Goal: Task Accomplishment & Management: Manage account settings

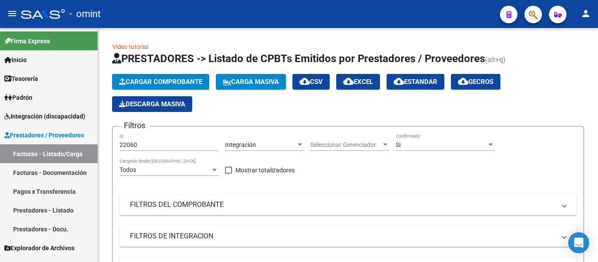
scroll to position [199, 0]
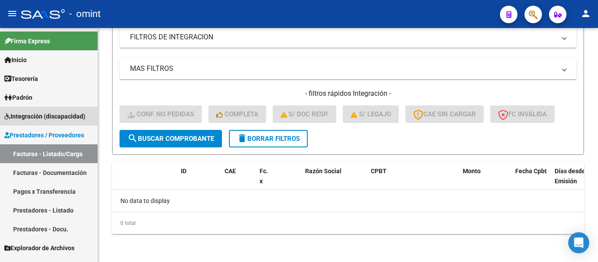
click at [33, 119] on span "Integración (discapacidad)" at bounding box center [44, 117] width 81 height 10
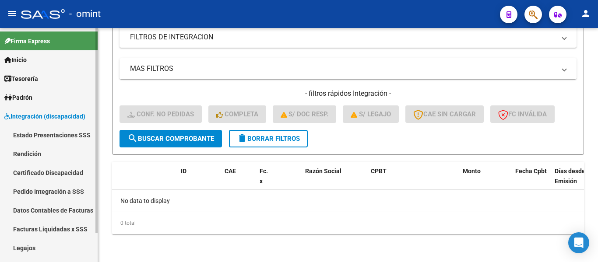
click at [34, 249] on link "Legajos" at bounding box center [49, 247] width 98 height 19
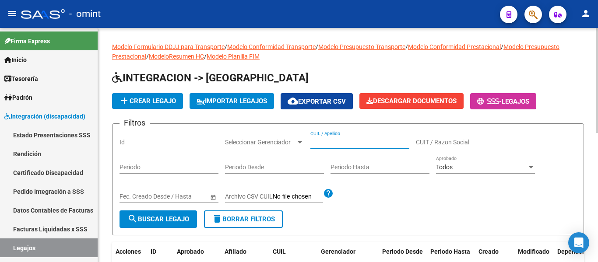
paste input "Quintero Milan"
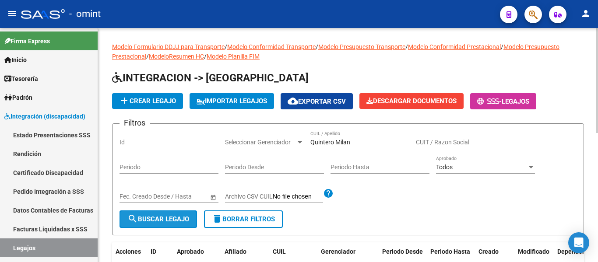
click at [174, 212] on button "search Buscar Legajo" at bounding box center [157, 219] width 77 height 18
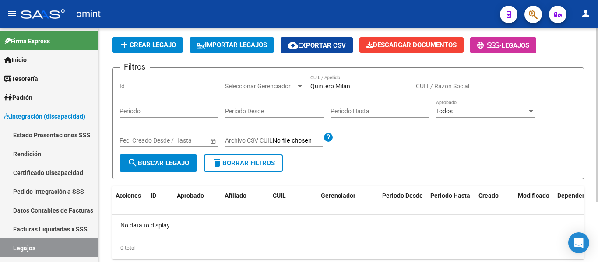
scroll to position [38, 0]
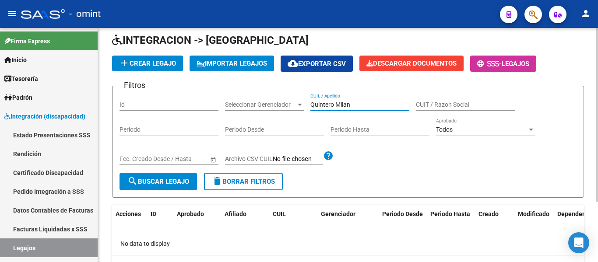
drag, startPoint x: 356, startPoint y: 107, endPoint x: 334, endPoint y: 105, distance: 22.4
click at [334, 105] on input "Quintero Milan" at bounding box center [359, 104] width 99 height 7
type input "Quintero"
click at [175, 183] on span "search Buscar Legajo" at bounding box center [158, 182] width 62 height 8
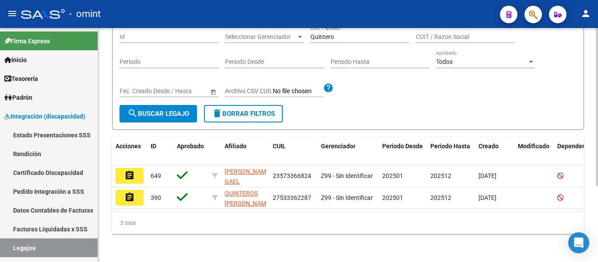
scroll to position [113, 0]
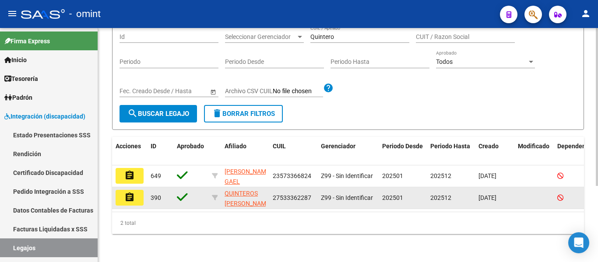
click at [135, 190] on button "assignment" at bounding box center [130, 198] width 28 height 16
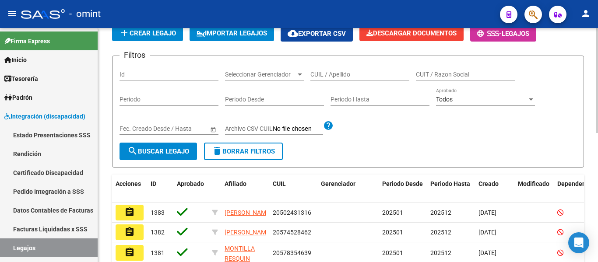
scroll to position [88, 0]
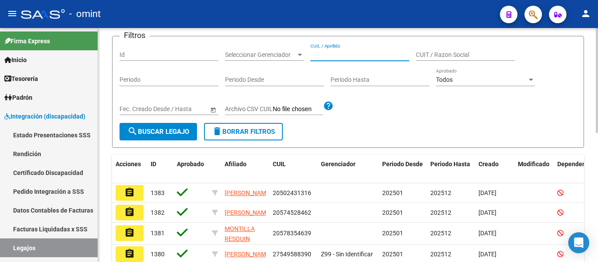
paste input "Quintero Milan"
drag, startPoint x: 354, startPoint y: 52, endPoint x: 336, endPoint y: 54, distance: 18.5
click at [336, 54] on input "Quintero Milan" at bounding box center [359, 54] width 99 height 7
type input "Quintero"
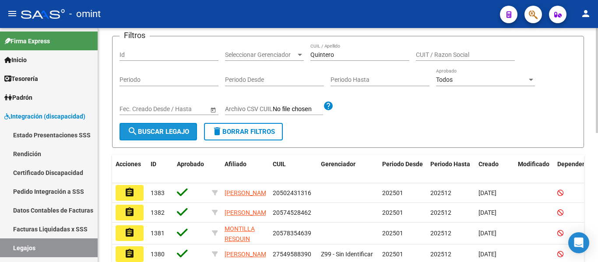
click at [185, 134] on span "search Buscar Legajo" at bounding box center [158, 132] width 62 height 8
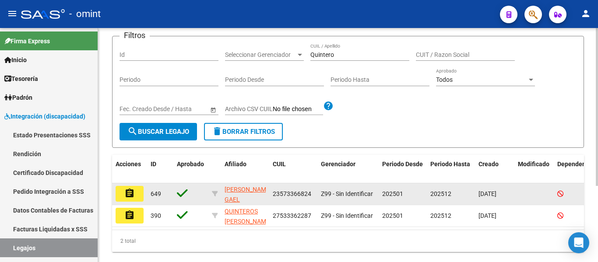
click at [135, 196] on button "assignment" at bounding box center [130, 194] width 28 height 16
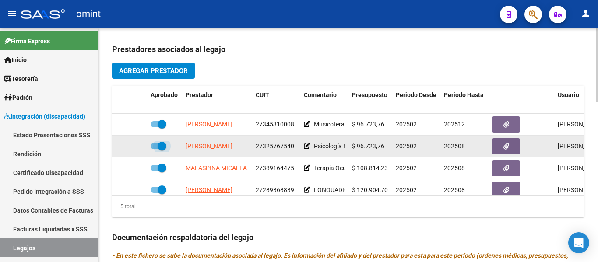
click at [161, 147] on span at bounding box center [162, 146] width 9 height 9
click at [155, 149] on input "checkbox" at bounding box center [154, 149] width 0 height 0
checkbox input "false"
click at [133, 148] on icon at bounding box center [134, 146] width 6 height 6
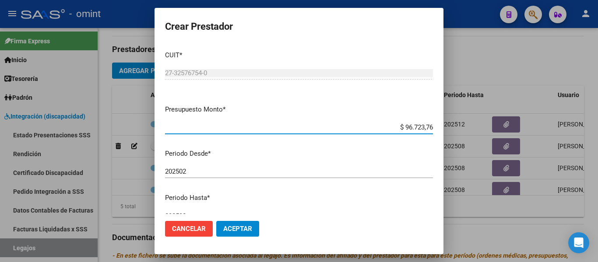
scroll to position [44, 0]
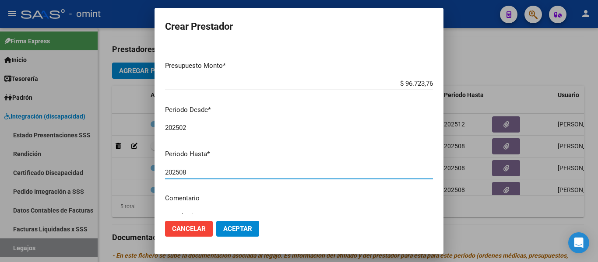
drag, startPoint x: 180, startPoint y: 175, endPoint x: 190, endPoint y: 175, distance: 10.5
click at [190, 175] on input "202508" at bounding box center [299, 172] width 268 height 8
type input "202512"
click at [243, 228] on span "Aceptar" at bounding box center [237, 229] width 29 height 8
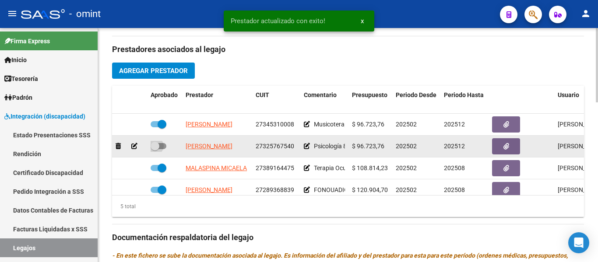
click at [157, 148] on span at bounding box center [155, 146] width 9 height 9
click at [155, 149] on input "checkbox" at bounding box center [154, 149] width 0 height 0
checkbox input "true"
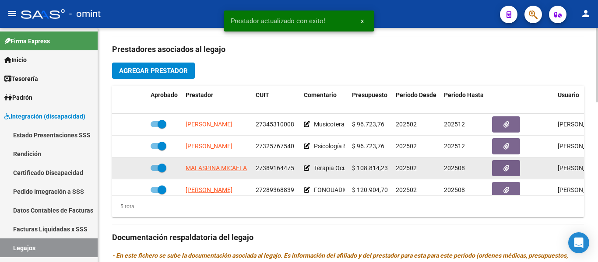
click at [161, 168] on span at bounding box center [162, 168] width 9 height 9
click at [155, 171] on input "checkbox" at bounding box center [154, 171] width 0 height 0
checkbox input "false"
click at [135, 168] on icon at bounding box center [134, 168] width 6 height 6
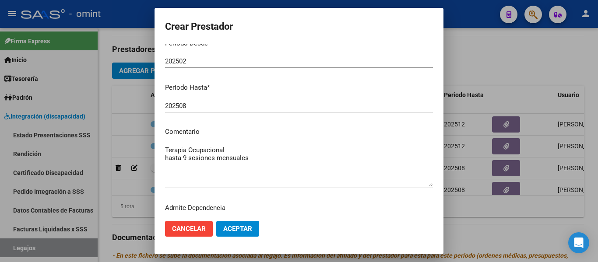
scroll to position [130, 0]
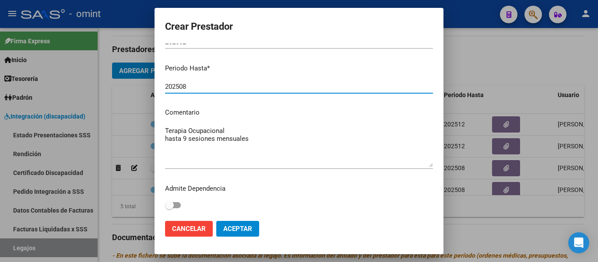
drag, startPoint x: 182, startPoint y: 87, endPoint x: 188, endPoint y: 87, distance: 5.7
click at [188, 87] on input "202508" at bounding box center [299, 87] width 268 height 8
type input "202512"
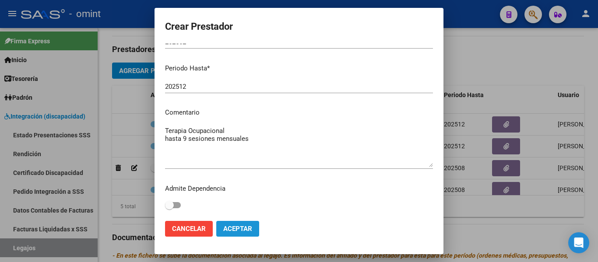
click at [233, 231] on span "Aceptar" at bounding box center [237, 229] width 29 height 8
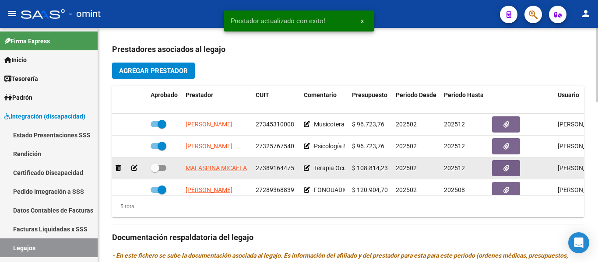
click at [156, 166] on span at bounding box center [155, 168] width 9 height 9
click at [155, 171] on input "checkbox" at bounding box center [154, 171] width 0 height 0
checkbox input "true"
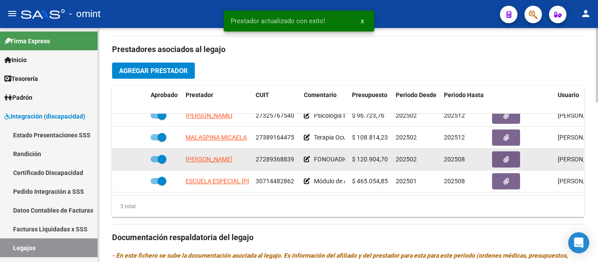
click at [159, 155] on span at bounding box center [162, 159] width 9 height 9
click at [155, 162] on input "checkbox" at bounding box center [154, 162] width 0 height 0
checkbox input "false"
click at [136, 156] on icon at bounding box center [134, 159] width 6 height 6
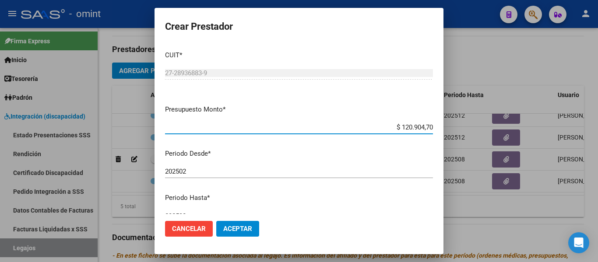
scroll to position [44, 0]
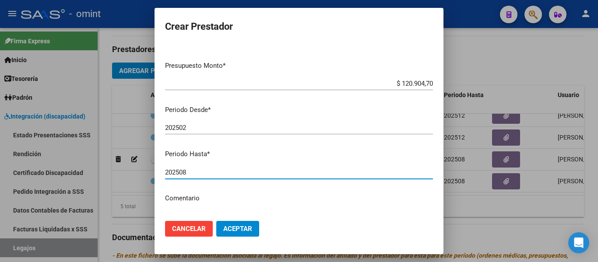
drag, startPoint x: 182, startPoint y: 172, endPoint x: 186, endPoint y: 174, distance: 4.9
click at [193, 172] on input "202508" at bounding box center [299, 172] width 268 height 8
drag, startPoint x: 181, startPoint y: 174, endPoint x: 189, endPoint y: 174, distance: 8.8
click at [189, 174] on input "202508" at bounding box center [299, 172] width 268 height 8
type input "202512"
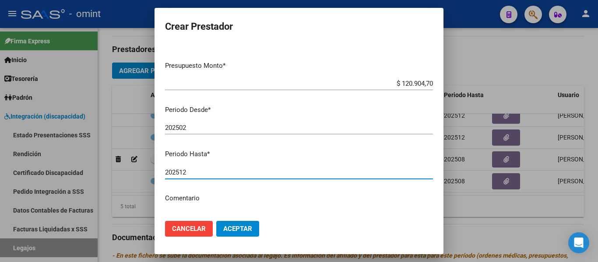
click at [238, 228] on span "Aceptar" at bounding box center [237, 229] width 29 height 8
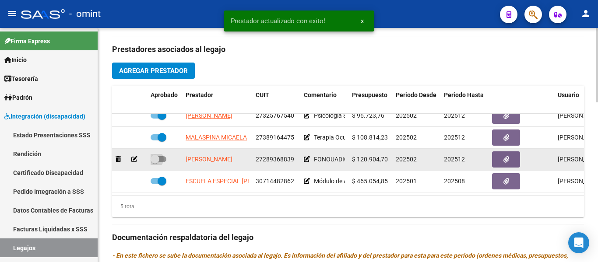
click at [157, 155] on span at bounding box center [155, 159] width 9 height 9
click at [155, 162] on input "checkbox" at bounding box center [154, 162] width 0 height 0
checkbox input "true"
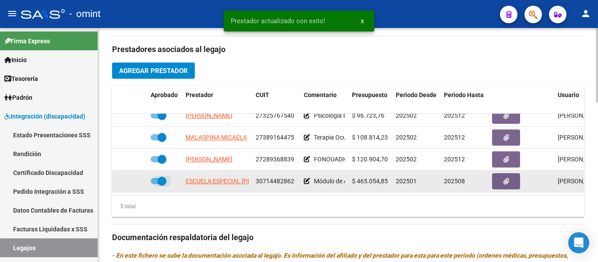
click at [161, 177] on span at bounding box center [162, 181] width 9 height 9
click at [155, 184] on input "checkbox" at bounding box center [154, 184] width 0 height 0
checkbox input "false"
click at [136, 178] on icon at bounding box center [134, 181] width 6 height 6
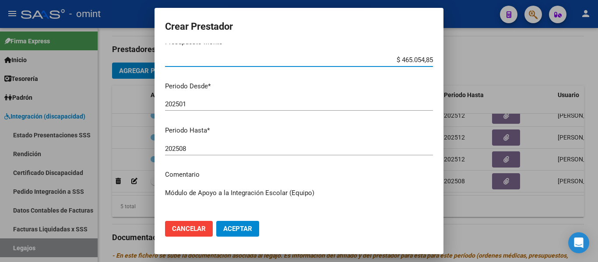
scroll to position [130, 0]
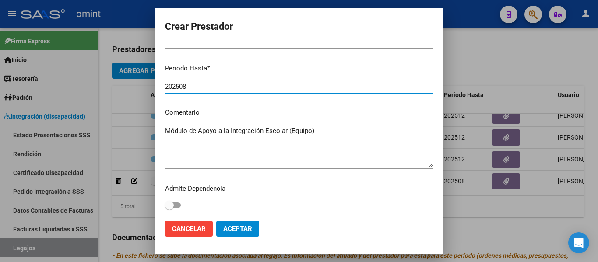
drag, startPoint x: 180, startPoint y: 88, endPoint x: 189, endPoint y: 88, distance: 9.2
click at [189, 88] on input "202508" at bounding box center [299, 87] width 268 height 8
type input "202512"
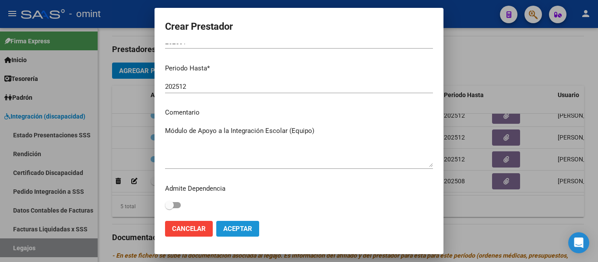
click at [244, 229] on span "Aceptar" at bounding box center [237, 229] width 29 height 8
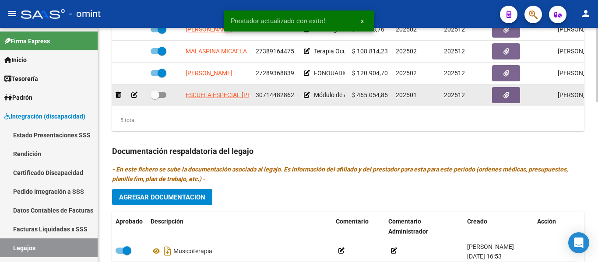
scroll to position [394, 0]
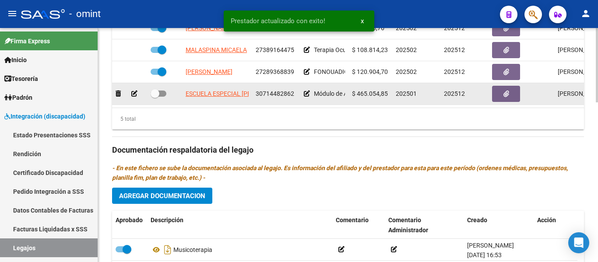
drag, startPoint x: 153, startPoint y: 86, endPoint x: 166, endPoint y: 86, distance: 13.1
click at [154, 89] on span at bounding box center [155, 93] width 9 height 9
click at [154, 97] on input "checkbox" at bounding box center [154, 97] width 0 height 0
checkbox input "true"
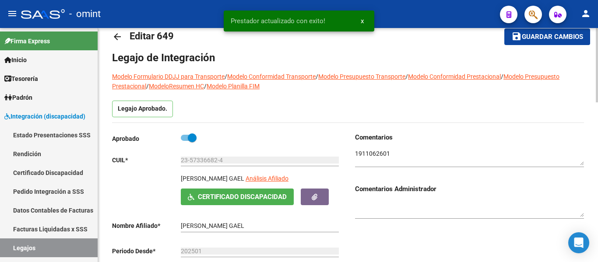
scroll to position [0, 0]
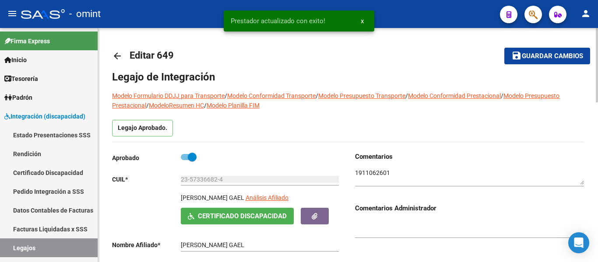
click at [539, 53] on span "Guardar cambios" at bounding box center [552, 57] width 61 height 8
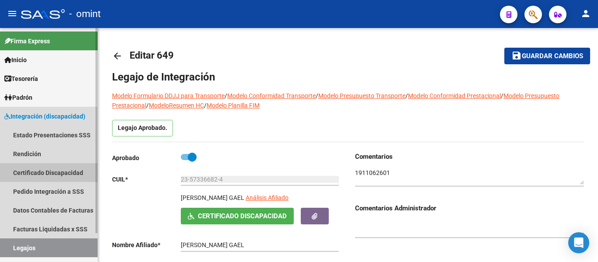
click at [61, 171] on link "Certificado Discapacidad" at bounding box center [49, 172] width 98 height 19
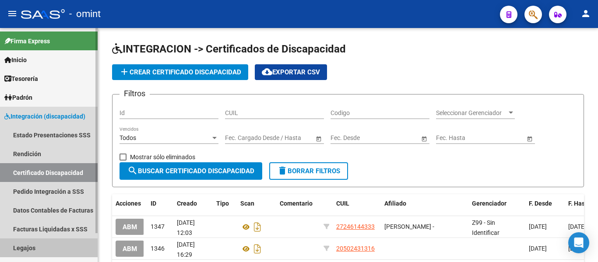
click at [41, 242] on link "Legajos" at bounding box center [49, 247] width 98 height 19
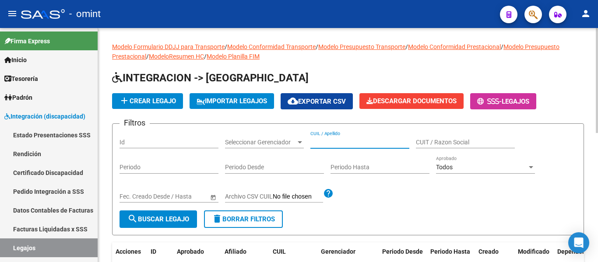
paste input "[PERSON_NAME]"
type input "[PERSON_NAME]"
click at [153, 219] on span "search Buscar Legajo" at bounding box center [158, 219] width 62 height 8
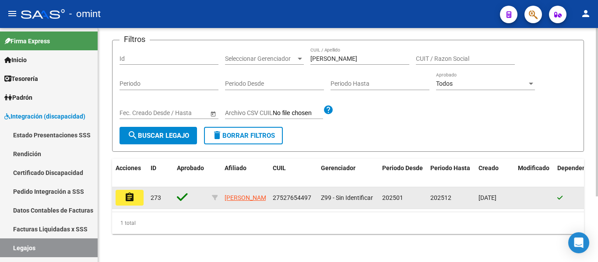
scroll to position [91, 0]
click at [136, 190] on button "assignment" at bounding box center [130, 198] width 28 height 16
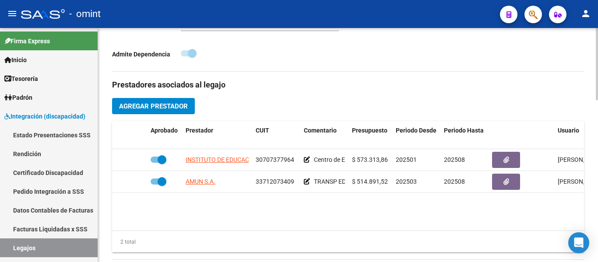
scroll to position [306, 0]
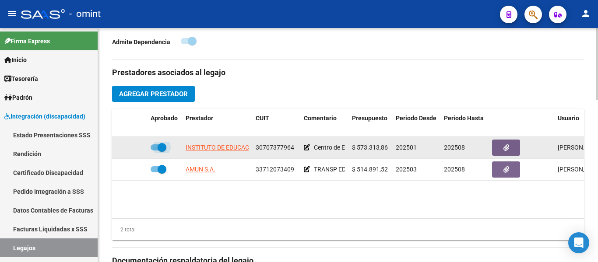
click at [160, 147] on span at bounding box center [162, 147] width 9 height 9
click at [155, 151] on input "checkbox" at bounding box center [154, 151] width 0 height 0
checkbox input "false"
click at [136, 147] on icon at bounding box center [134, 147] width 6 height 6
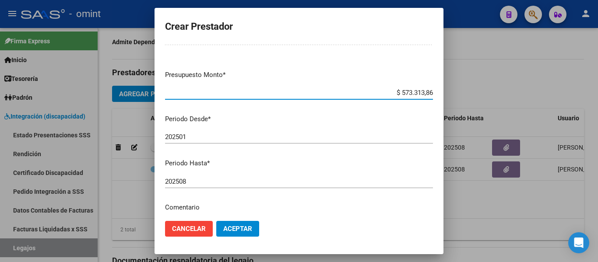
scroll to position [44, 0]
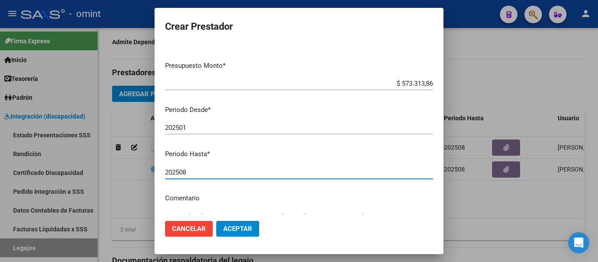
drag, startPoint x: 179, startPoint y: 174, endPoint x: 192, endPoint y: 174, distance: 12.7
click at [192, 174] on input "202508" at bounding box center [299, 172] width 268 height 8
type input "202512"
click at [240, 230] on span "Aceptar" at bounding box center [237, 229] width 29 height 8
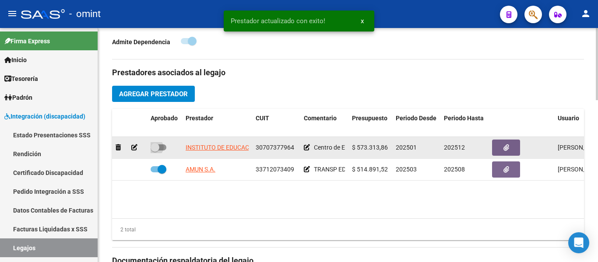
click at [156, 151] on span at bounding box center [155, 147] width 9 height 9
click at [155, 151] on input "checkbox" at bounding box center [154, 151] width 0 height 0
checkbox input "true"
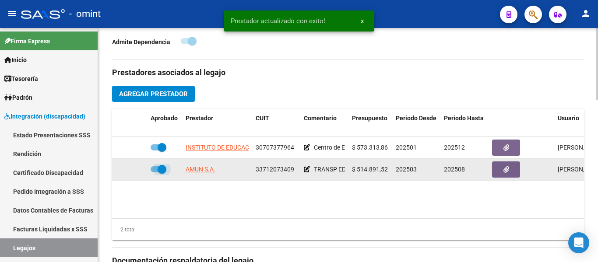
click at [159, 171] on span at bounding box center [162, 169] width 9 height 9
click at [155, 172] on input "checkbox" at bounding box center [154, 172] width 0 height 0
checkbox input "false"
click at [134, 170] on icon at bounding box center [134, 169] width 6 height 6
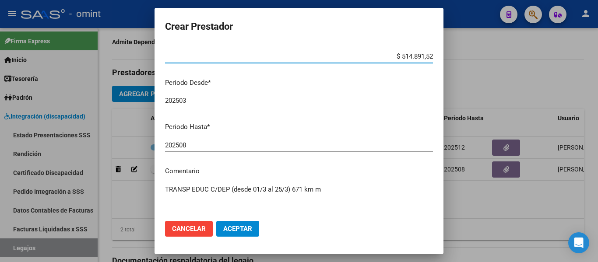
scroll to position [88, 0]
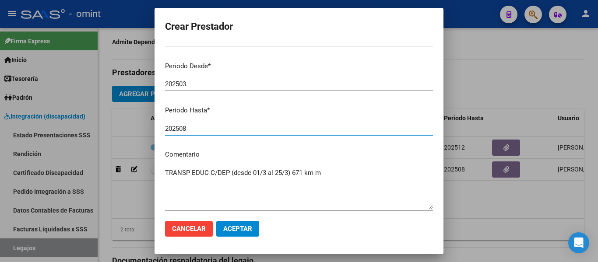
drag, startPoint x: 181, startPoint y: 127, endPoint x: 187, endPoint y: 128, distance: 6.7
click at [187, 128] on input "202508" at bounding box center [299, 129] width 268 height 8
type input "202512"
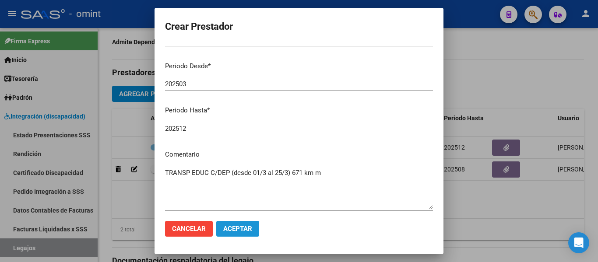
click at [250, 229] on span "Aceptar" at bounding box center [237, 229] width 29 height 8
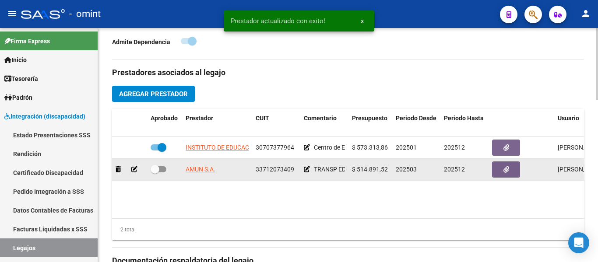
click at [156, 168] on span at bounding box center [155, 169] width 9 height 9
click at [155, 172] on input "checkbox" at bounding box center [154, 172] width 0 height 0
checkbox input "true"
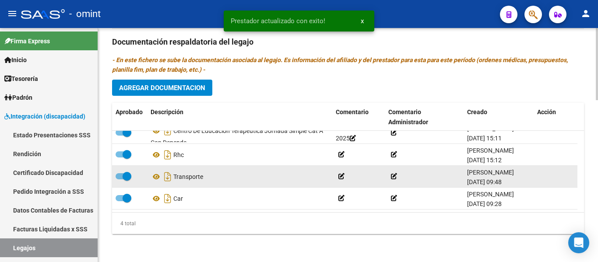
scroll to position [0, 0]
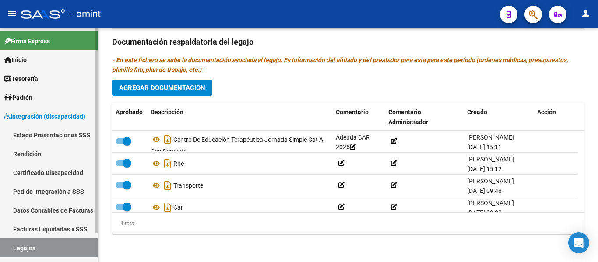
click at [53, 174] on link "Certificado Discapacidad" at bounding box center [49, 172] width 98 height 19
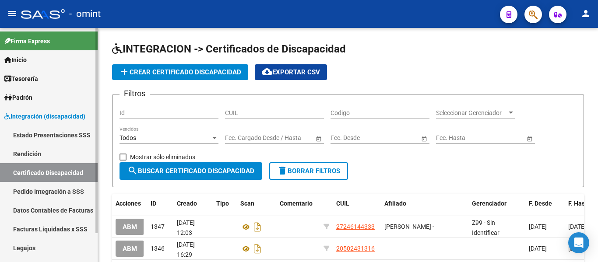
click at [31, 245] on link "Legajos" at bounding box center [49, 247] width 98 height 19
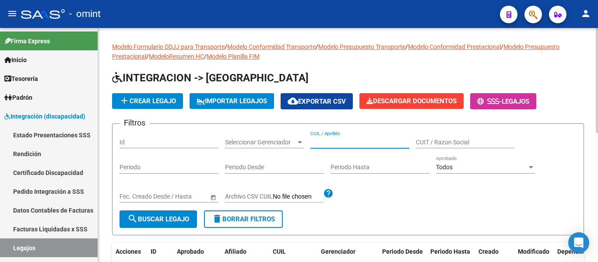
paste input "[PERSON_NAME]"
click at [158, 217] on span "search Buscar Legajo" at bounding box center [158, 219] width 62 height 8
drag, startPoint x: 327, startPoint y: 142, endPoint x: 307, endPoint y: 143, distance: 19.7
click at [308, 143] on div "Filtros Id Seleccionar Gerenciador Seleccionar Gerenciador [PERSON_NAME] CUIL /…" at bounding box center [347, 171] width 457 height 80
type input "Paukner"
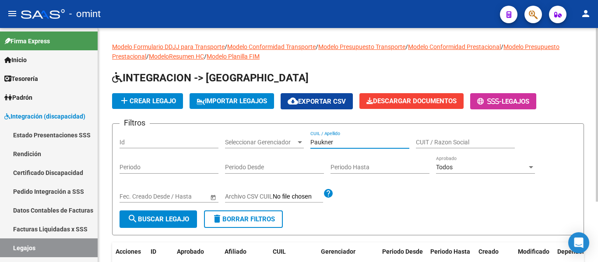
click at [167, 217] on span "search Buscar Legajo" at bounding box center [158, 219] width 62 height 8
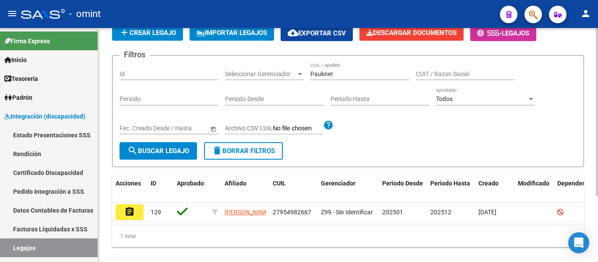
scroll to position [88, 0]
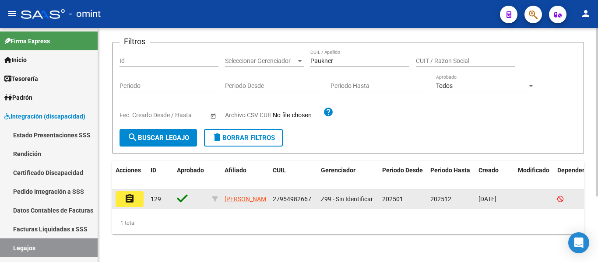
click at [133, 194] on mat-icon "assignment" at bounding box center [129, 198] width 11 height 11
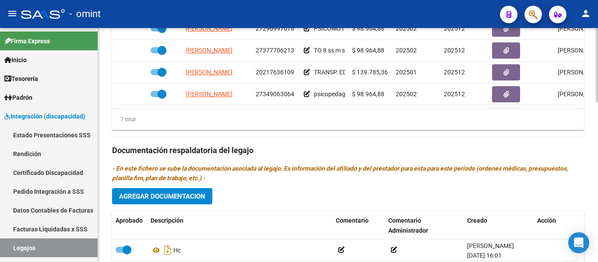
scroll to position [394, 0]
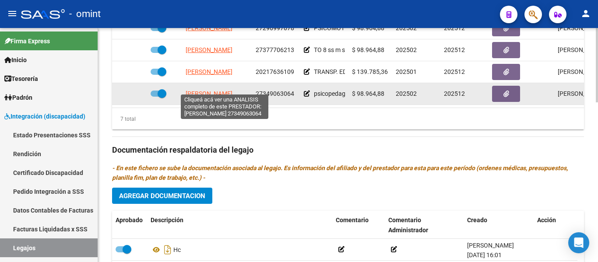
click at [232, 90] on span "[PERSON_NAME]" at bounding box center [209, 93] width 47 height 7
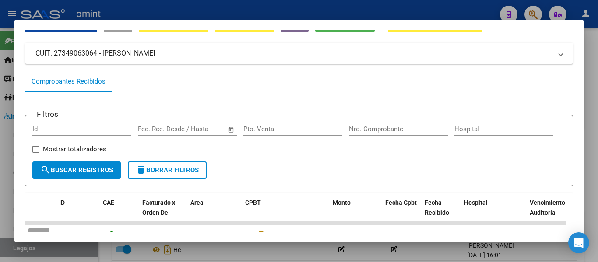
scroll to position [36, 0]
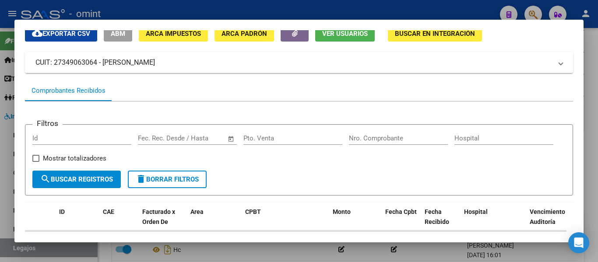
drag, startPoint x: 59, startPoint y: 63, endPoint x: 96, endPoint y: 64, distance: 37.2
click at [96, 64] on mat-panel-title "CUIT: 27349063064 - [PERSON_NAME]" at bounding box center [293, 62] width 516 height 11
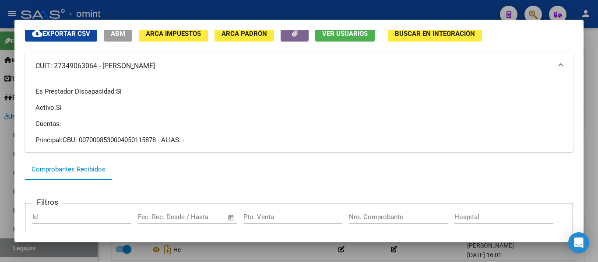
copy mat-panel-title "27349063064"
